Goal: Information Seeking & Learning: Understand process/instructions

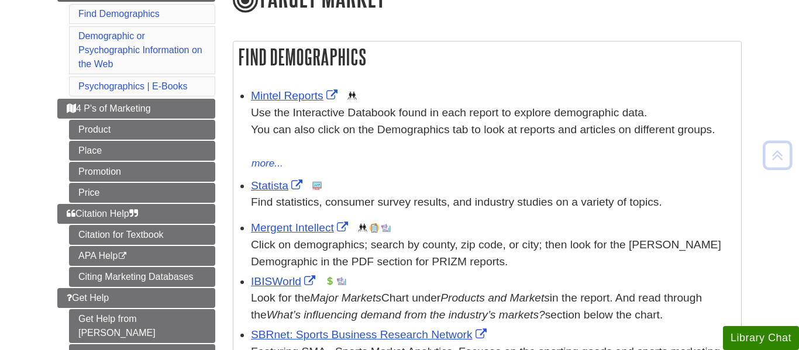
scroll to position [163, 0]
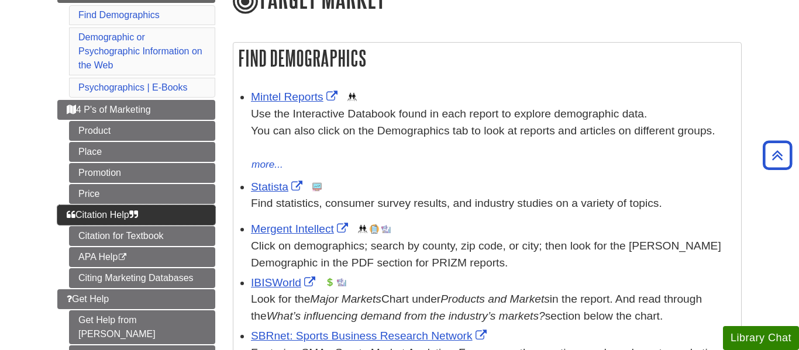
click at [154, 215] on link "Citation Help" at bounding box center [136, 215] width 158 height 20
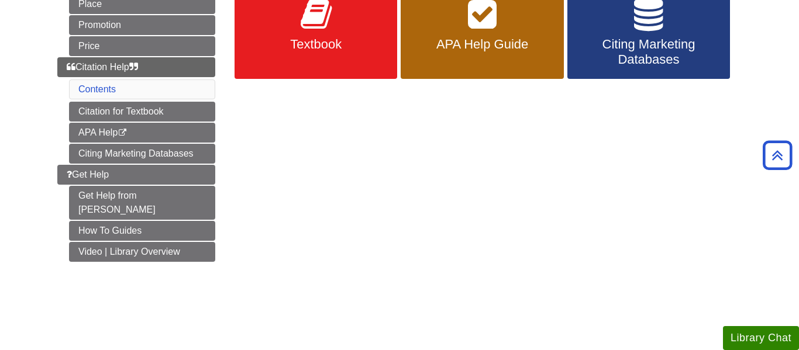
scroll to position [213, 0]
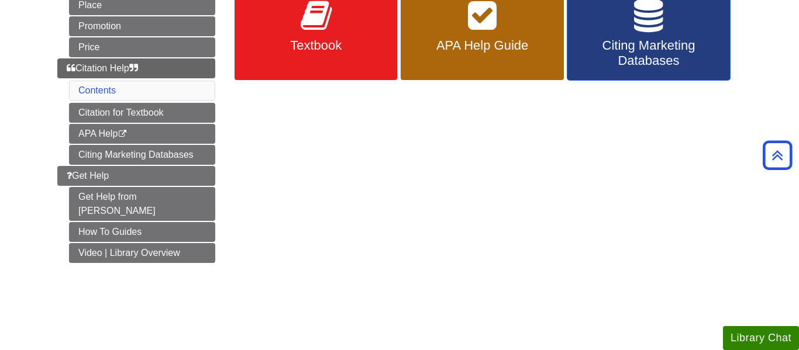
click at [635, 26] on icon at bounding box center [648, 16] width 29 height 34
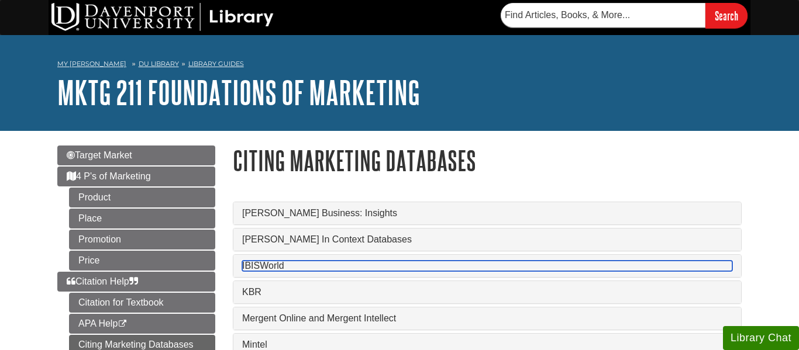
click at [260, 271] on link "IBISWorld" at bounding box center [487, 266] width 490 height 11
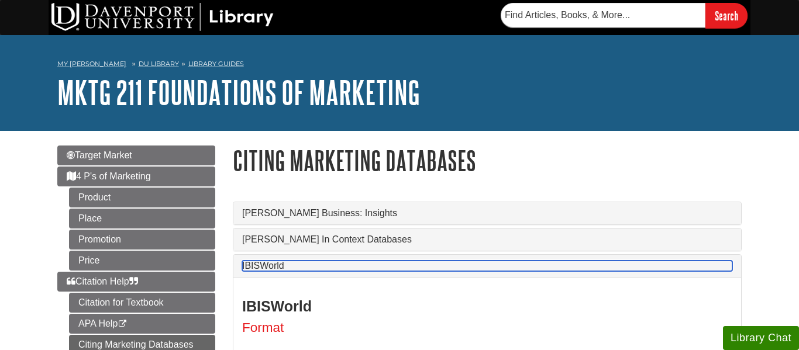
click at [274, 271] on link "IBISWorld" at bounding box center [487, 266] width 490 height 11
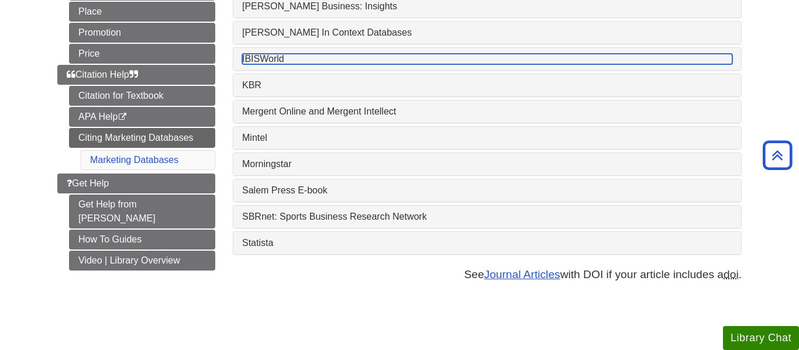
scroll to position [206, 0]
click at [299, 58] on link "IBISWorld" at bounding box center [487, 59] width 490 height 11
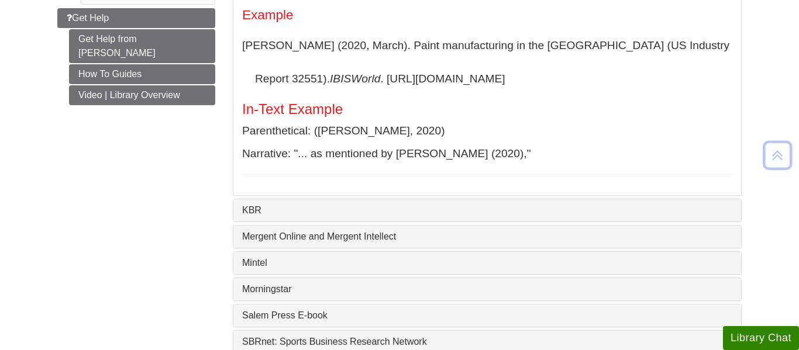
scroll to position [373, 0]
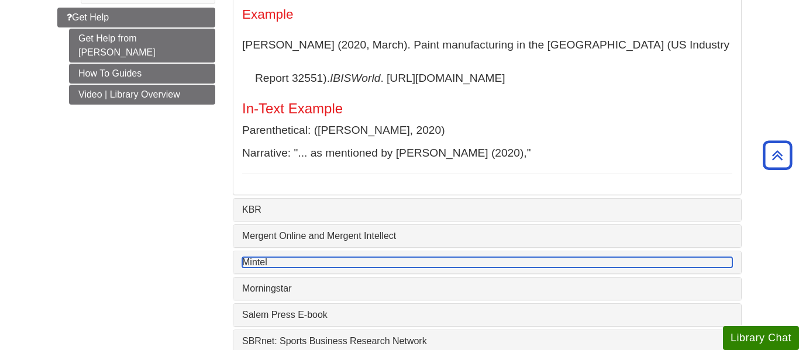
click at [431, 268] on link "Mintel" at bounding box center [487, 262] width 490 height 11
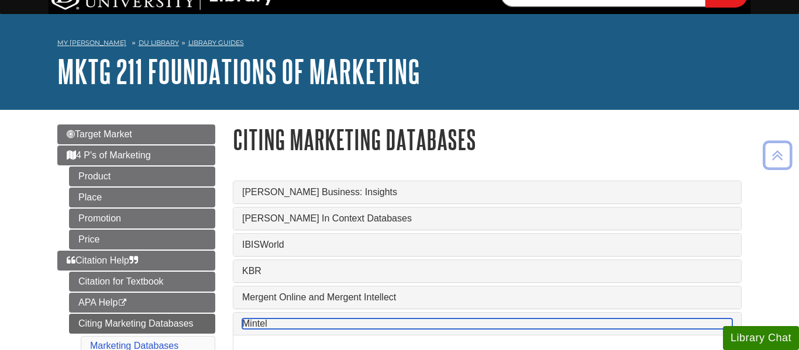
scroll to position [75, 0]
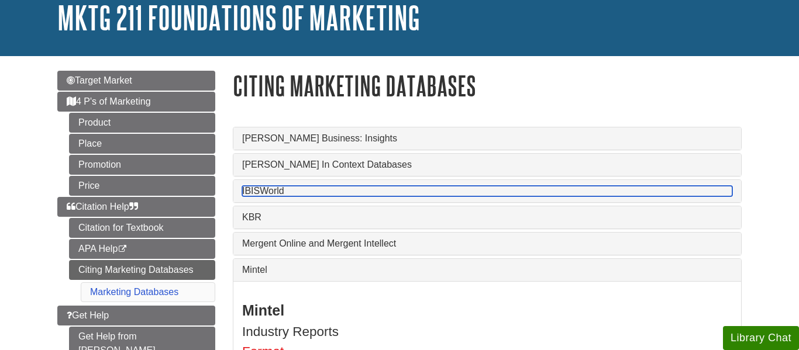
click at [278, 193] on link "IBISWorld" at bounding box center [487, 191] width 490 height 11
